Goal: Task Accomplishment & Management: Use online tool/utility

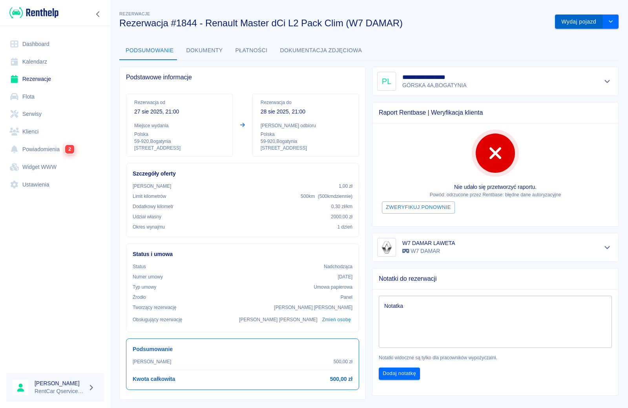
click at [584, 23] on button "Wydaj pojazd" at bounding box center [579, 22] width 48 height 15
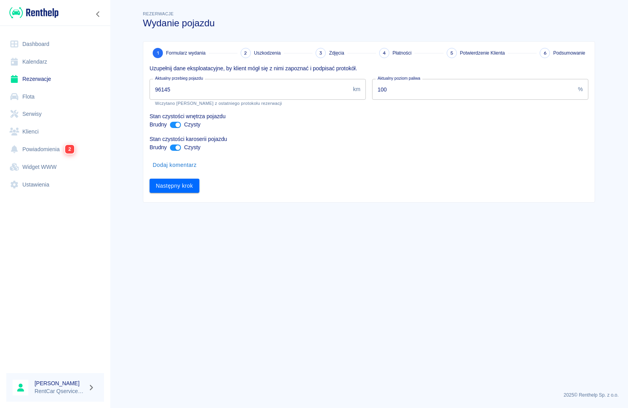
click at [204, 89] on input "96145" at bounding box center [249, 89] width 200 height 21
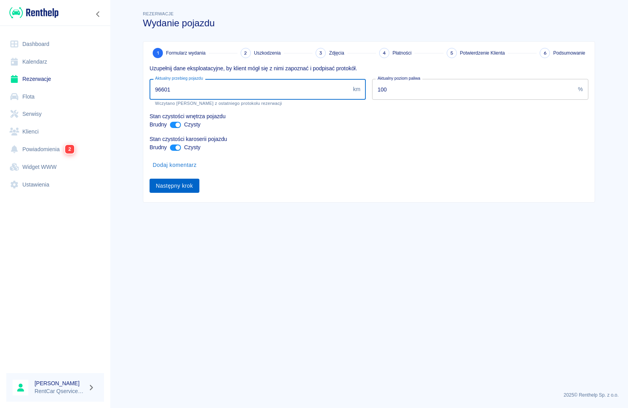
type input "96601"
click at [167, 188] on button "Następny krok" at bounding box center [174, 186] width 50 height 15
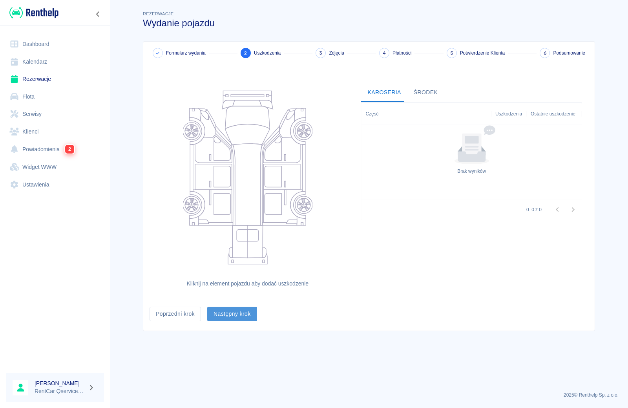
click at [226, 315] on button "Następny krok" at bounding box center [232, 313] width 50 height 15
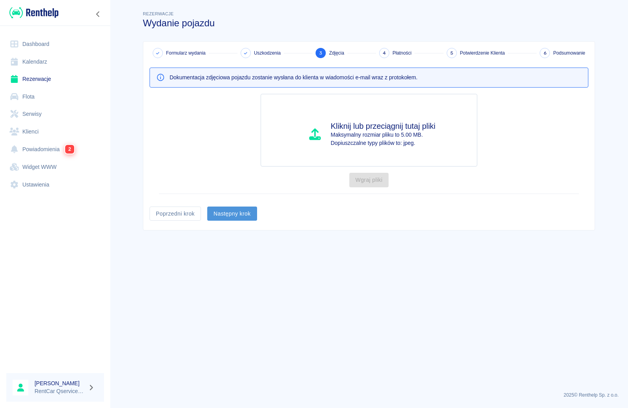
click at [233, 217] on button "Następny krok" at bounding box center [232, 213] width 50 height 15
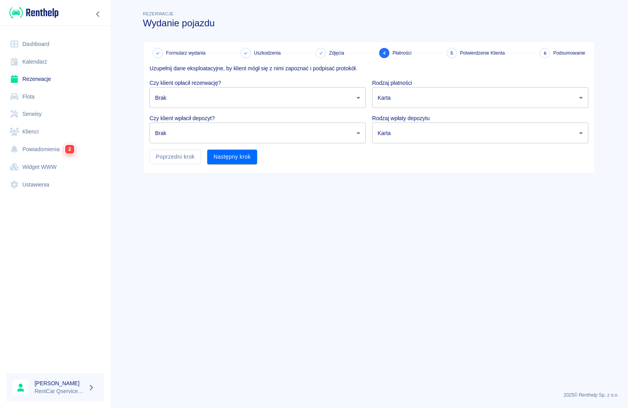
click at [215, 99] on body "Używamy plików Cookies, by zapewnić Ci najlepsze możliwe doświadczenie. Aby dow…" at bounding box center [314, 204] width 628 height 408
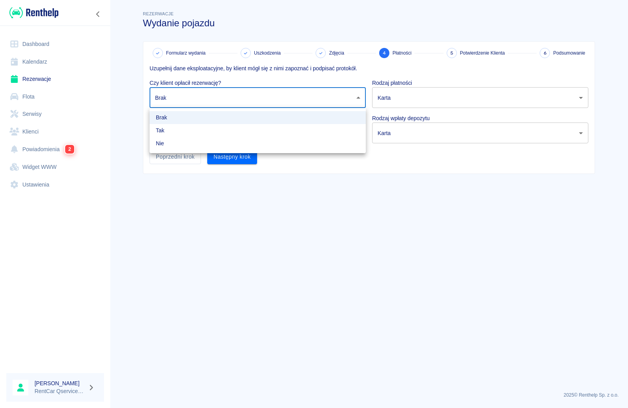
click at [211, 146] on li "Nie" at bounding box center [257, 143] width 216 height 13
type input "false"
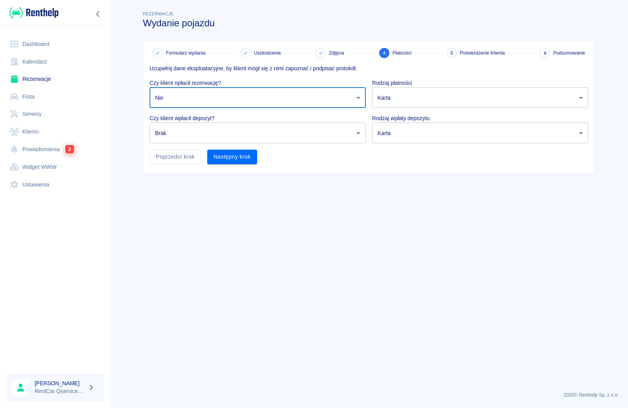
click at [211, 139] on body "Używamy plików Cookies, by zapewnić Ci najlepsze możliwe doświadczenie. Aby dow…" at bounding box center [314, 204] width 628 height 408
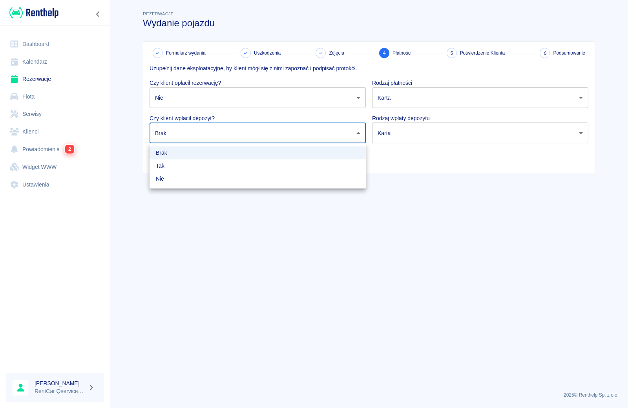
click at [218, 175] on li "Nie" at bounding box center [257, 178] width 216 height 13
type input "false"
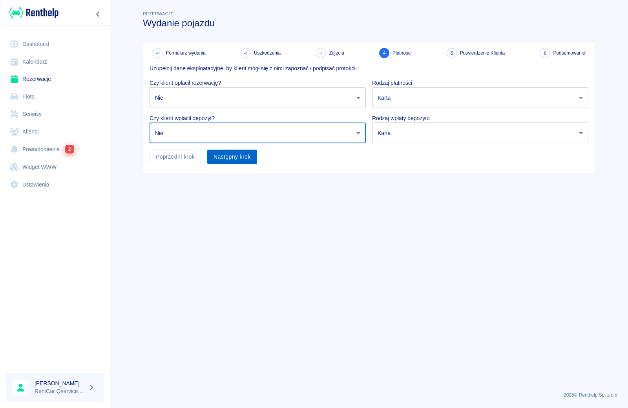
click at [224, 158] on button "Następny krok" at bounding box center [232, 156] width 50 height 15
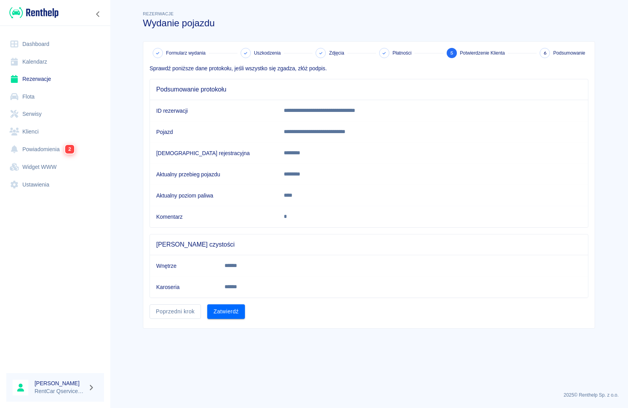
click at [228, 312] on button "Zatwierdź" at bounding box center [226, 311] width 38 height 15
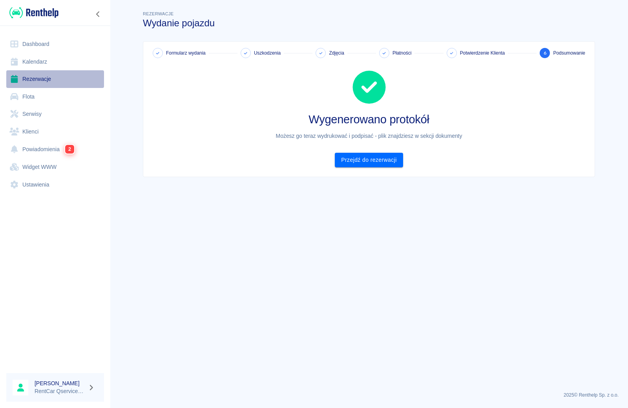
click at [35, 77] on link "Rezerwacje" at bounding box center [55, 79] width 98 height 18
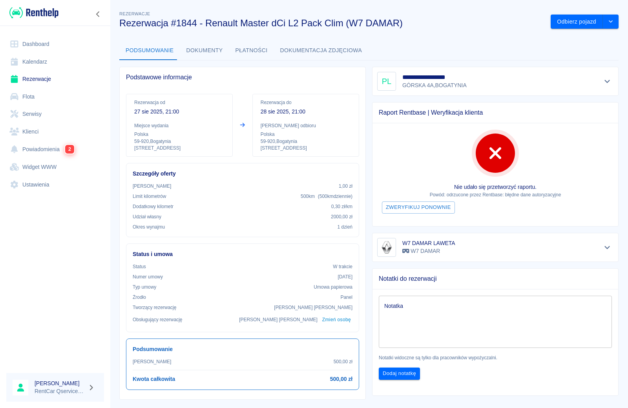
click at [35, 77] on link "Rezerwacje" at bounding box center [55, 79] width 98 height 18
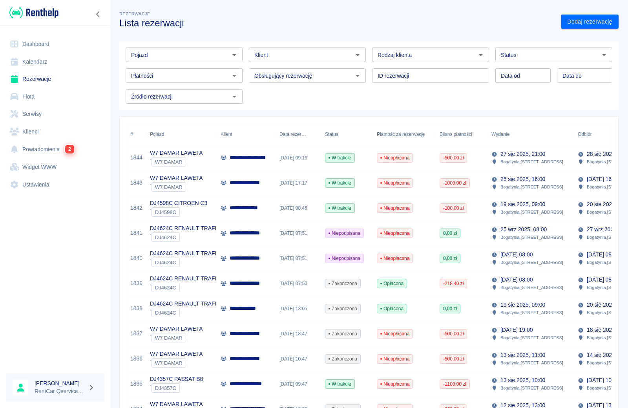
click at [253, 158] on p "**********" at bounding box center [259, 157] width 58 height 8
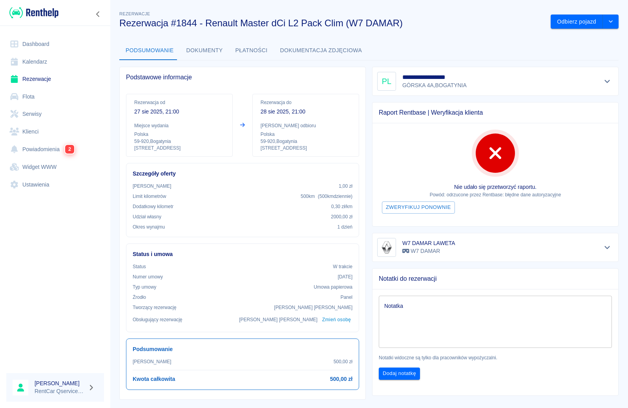
click at [200, 51] on button "Dokumenty" at bounding box center [204, 50] width 49 height 19
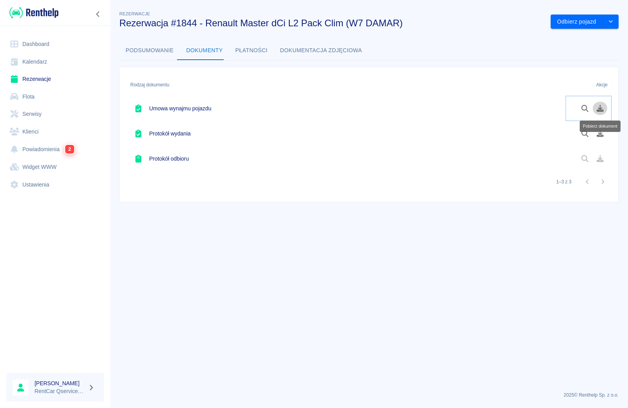
click at [601, 108] on icon "Pobierz dokument" at bounding box center [599, 108] width 7 height 7
click at [600, 135] on icon "Pobierz dokument" at bounding box center [599, 133] width 7 height 7
